Goal: Task Accomplishment & Management: Use online tool/utility

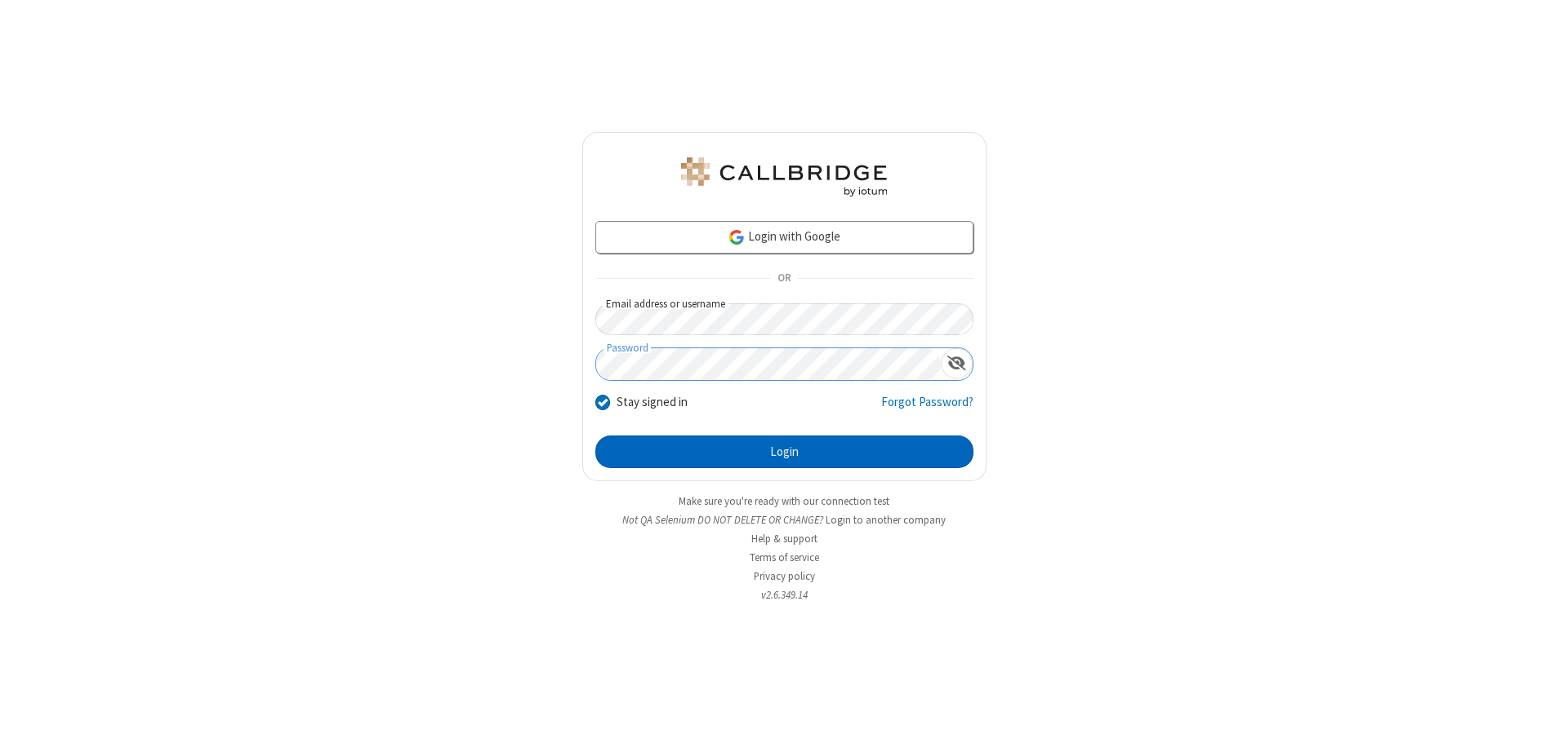
click at [784, 452] on button "Login" at bounding box center [784, 452] width 378 height 33
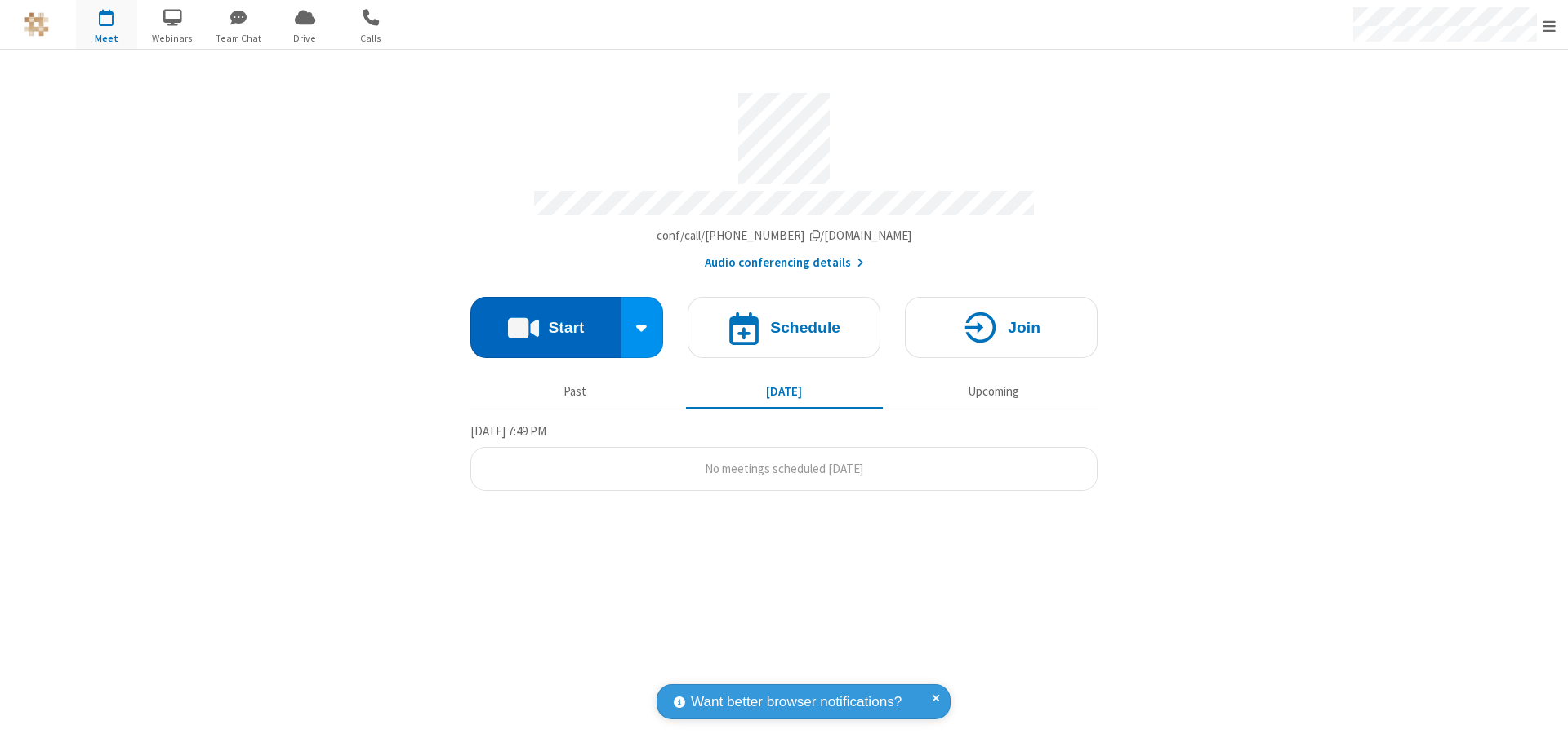
click at [546, 320] on button "Start" at bounding box center [546, 327] width 151 height 61
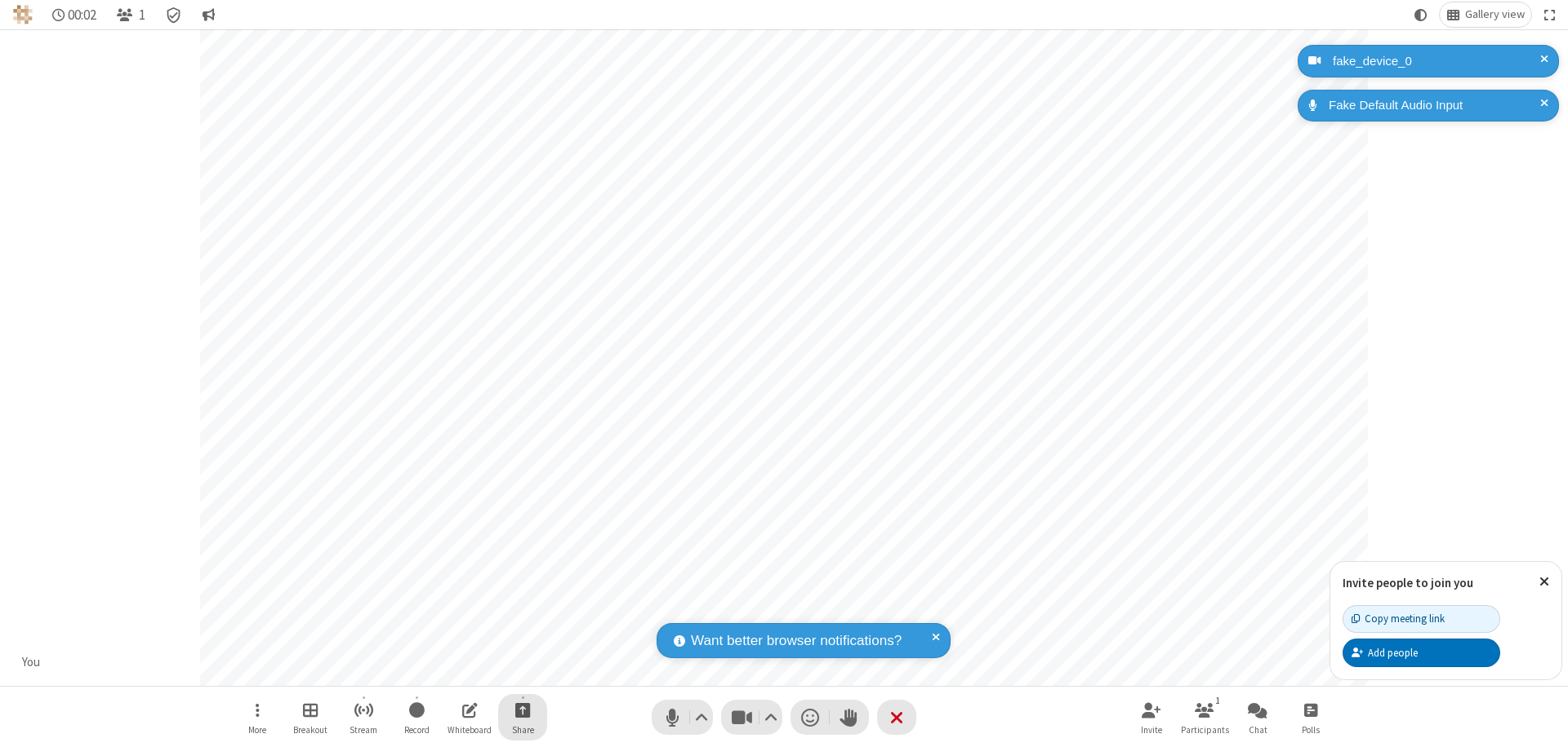
click at [522, 710] on span "Start sharing" at bounding box center [523, 710] width 15 height 21
click at [456, 642] on span "Present files & media" at bounding box center [457, 642] width 19 height 14
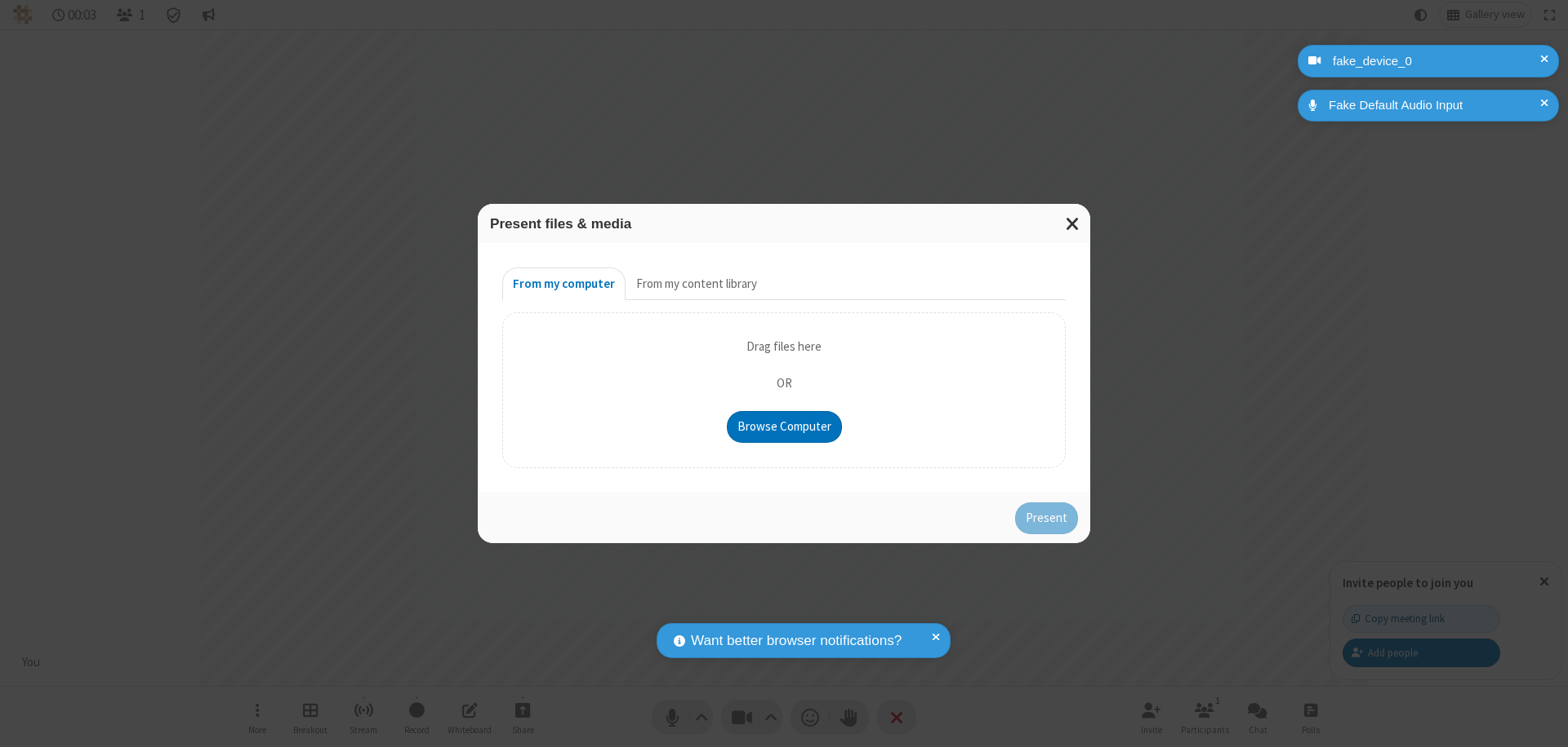
type input "C:\fakepath\doc_test.docx"
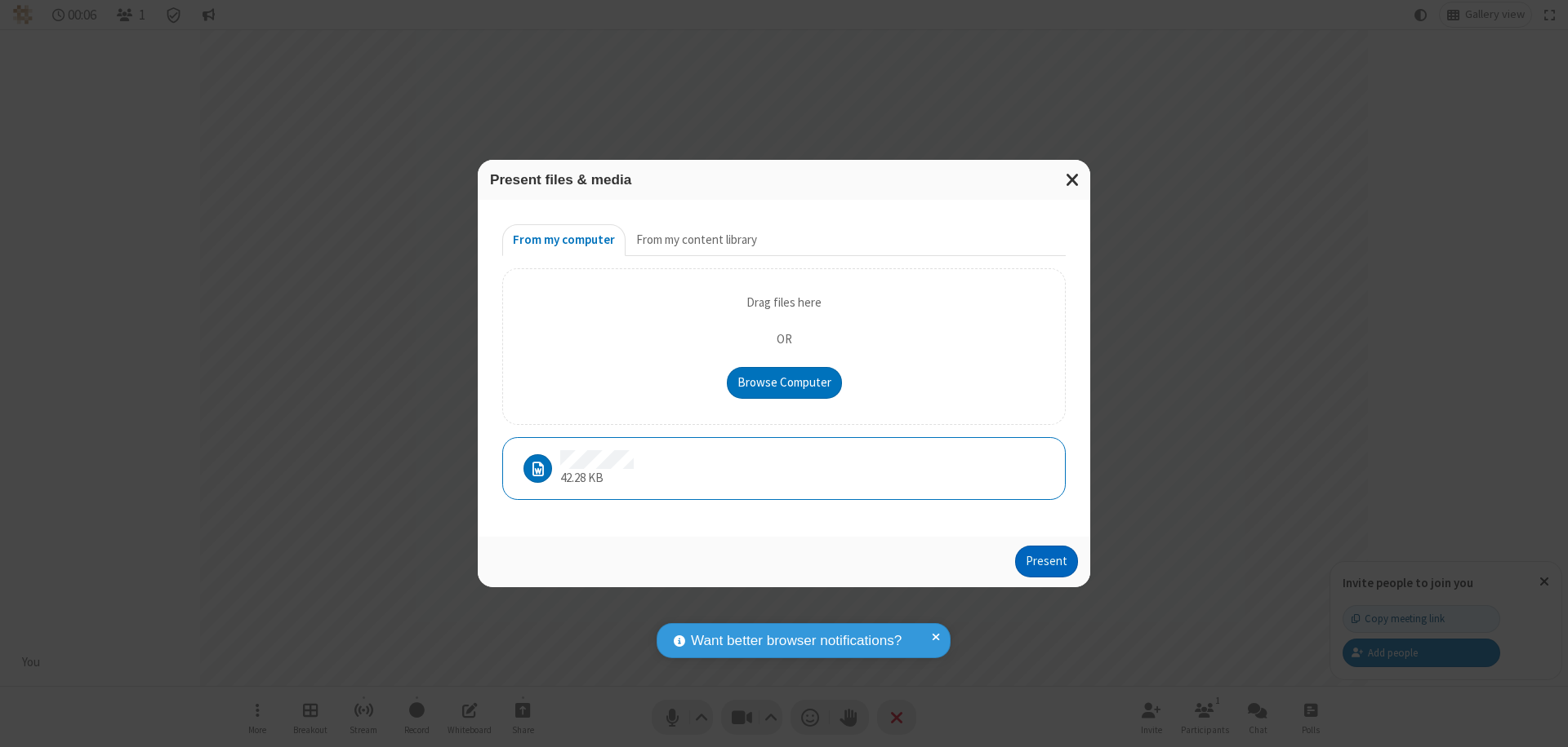
click at [1047, 562] on button "Present" at bounding box center [1046, 562] width 63 height 33
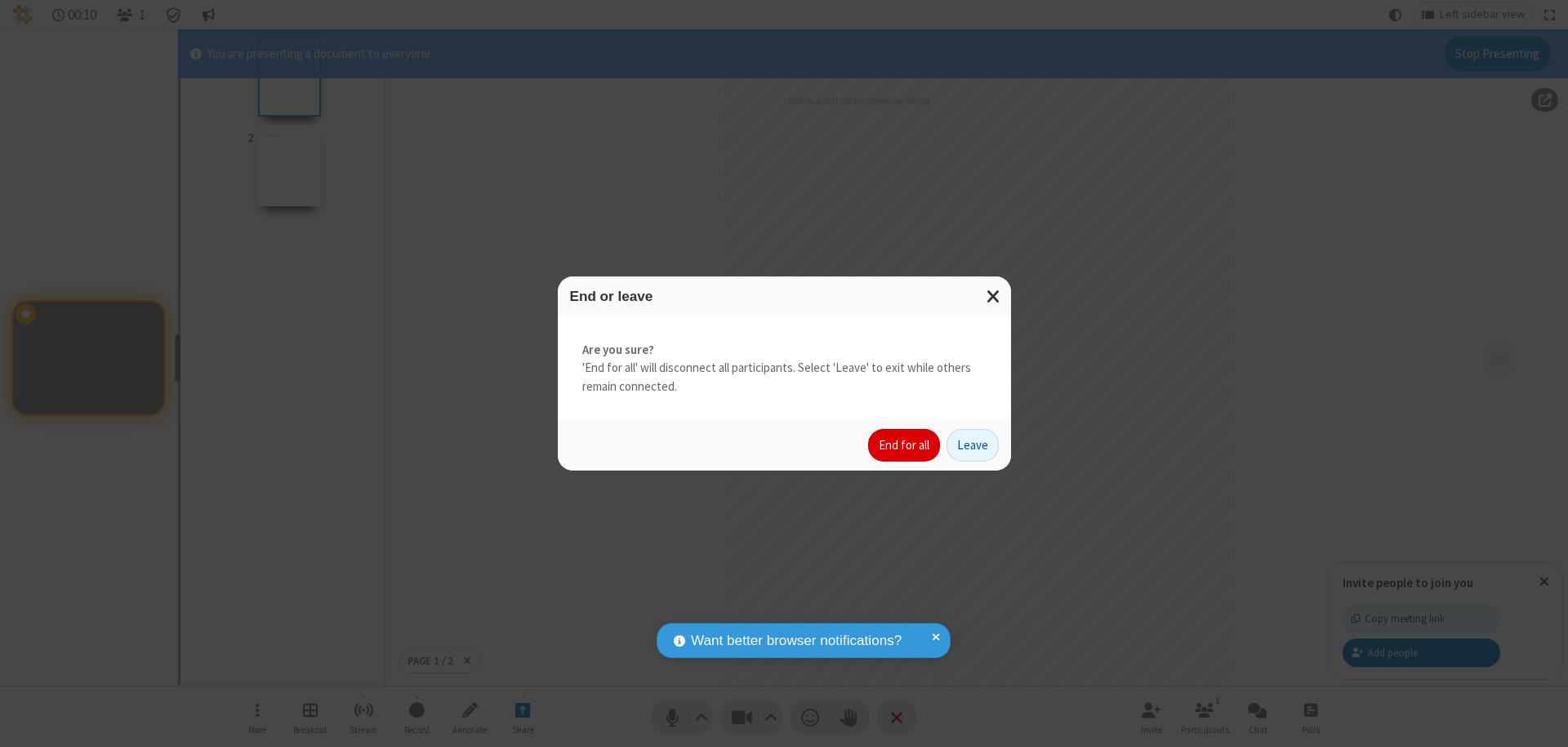
click at [905, 446] on button "End for all" at bounding box center [904, 446] width 72 height 33
